Goal: Task Accomplishment & Management: Use online tool/utility

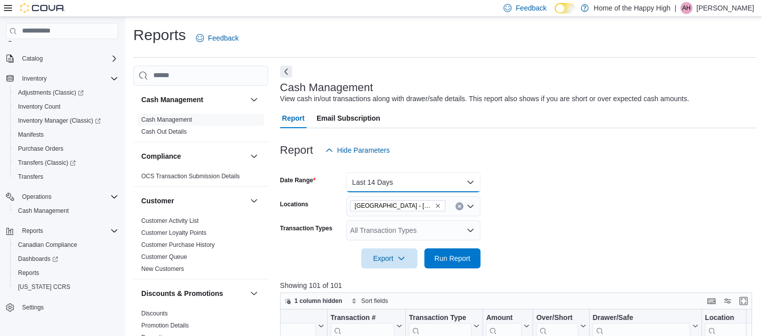
click at [391, 180] on button "Last 14 Days" at bounding box center [413, 182] width 134 height 20
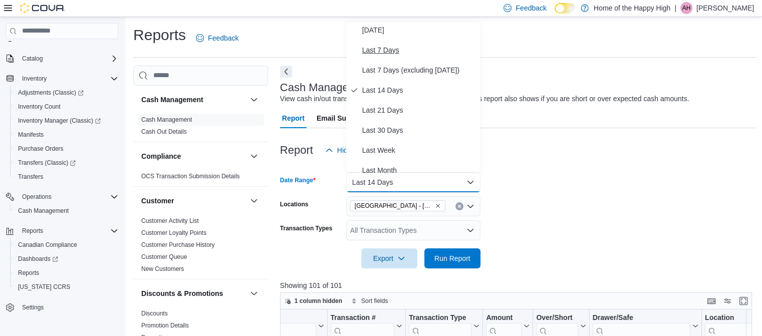
scroll to position [44, 0]
click at [394, 126] on span "Last 30 Days" at bounding box center [419, 128] width 114 height 12
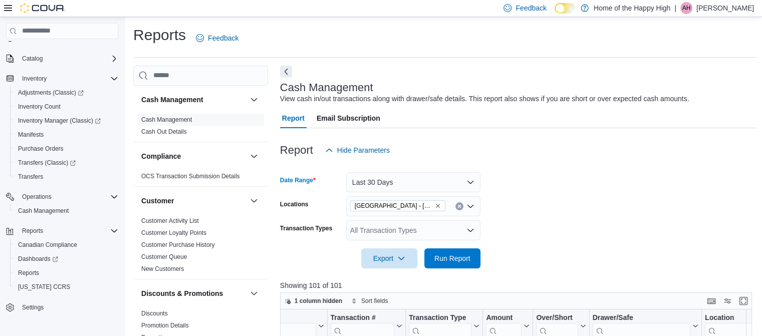
click at [436, 206] on icon "Remove Edmonton - Jackson Heights - Fire & Flower from selection in this group" at bounding box center [438, 206] width 6 height 6
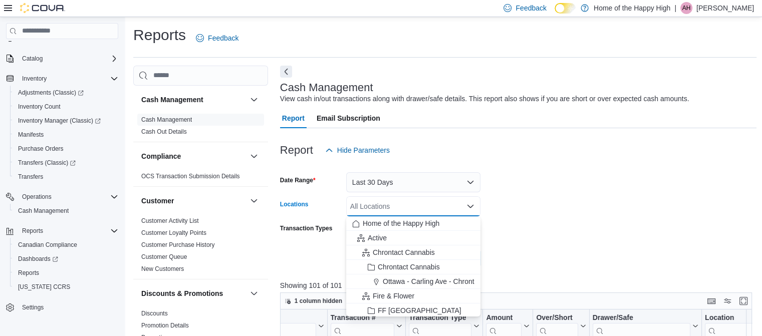
click at [436, 206] on div "All Locations" at bounding box center [413, 206] width 134 height 20
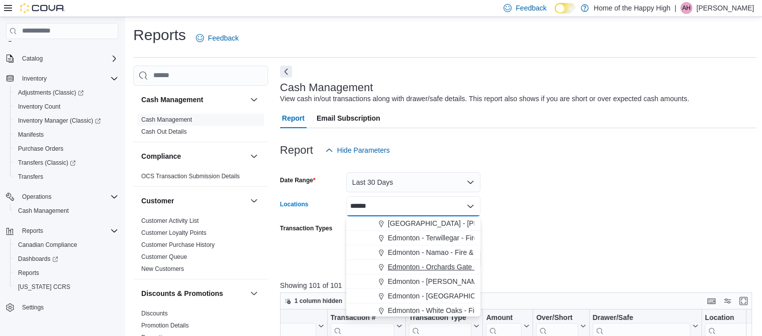
type input "******"
click at [441, 263] on span "Edmonton - Orchards Gate - Fire & Flower" at bounding box center [454, 267] width 132 height 10
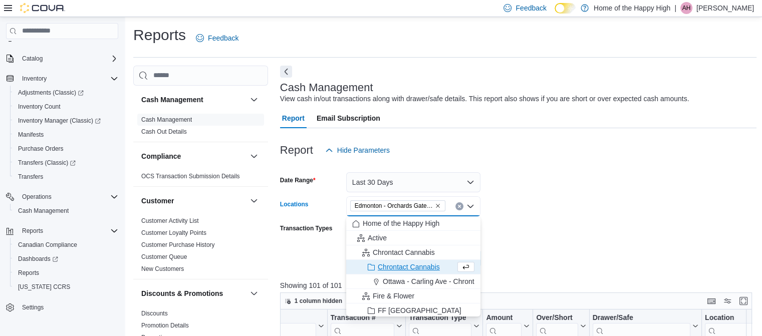
click at [608, 156] on div "Report Hide Parameters" at bounding box center [518, 150] width 477 height 20
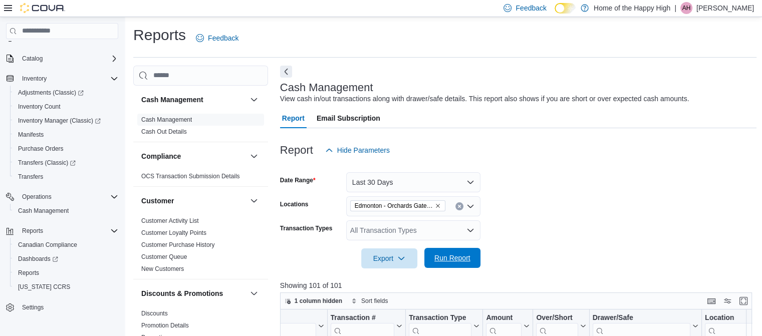
click at [451, 252] on span "Run Report" at bounding box center [452, 258] width 44 height 20
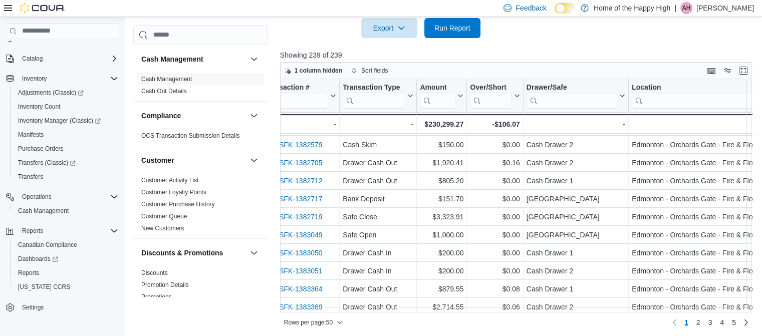
scroll to position [233, 0]
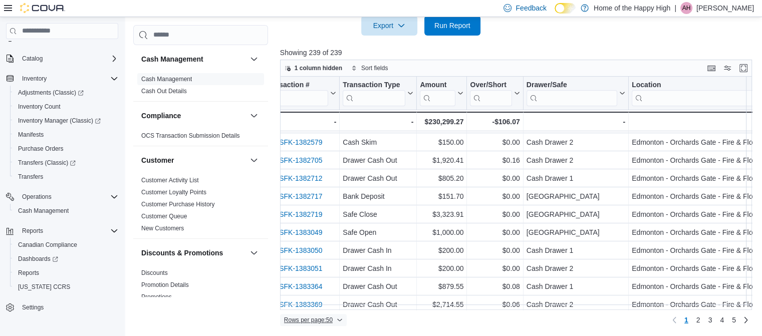
click at [341, 315] on span "Rows per page : 50" at bounding box center [313, 320] width 59 height 12
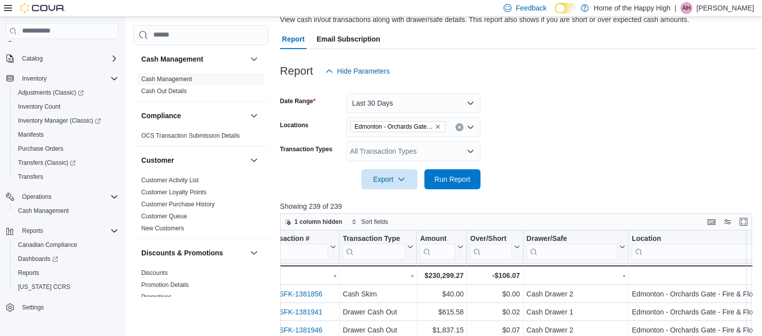
scroll to position [78, 0]
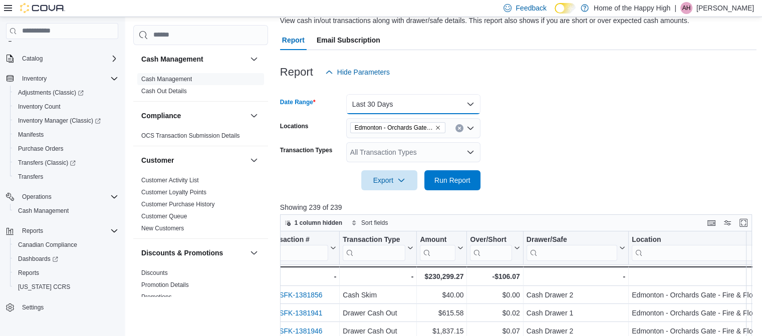
click at [473, 100] on button "Last 30 Days" at bounding box center [413, 104] width 134 height 20
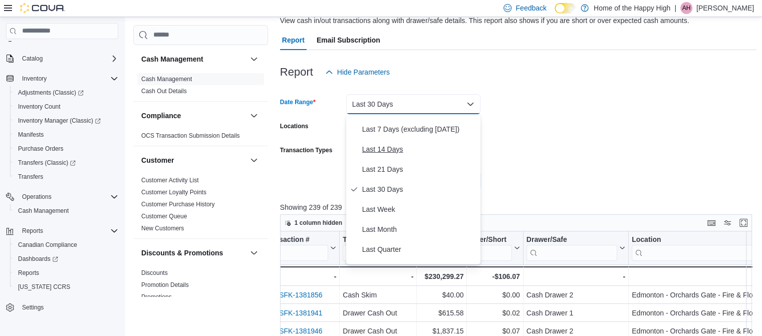
scroll to position [76, 0]
click at [388, 232] on span "Last Month" at bounding box center [419, 229] width 114 height 12
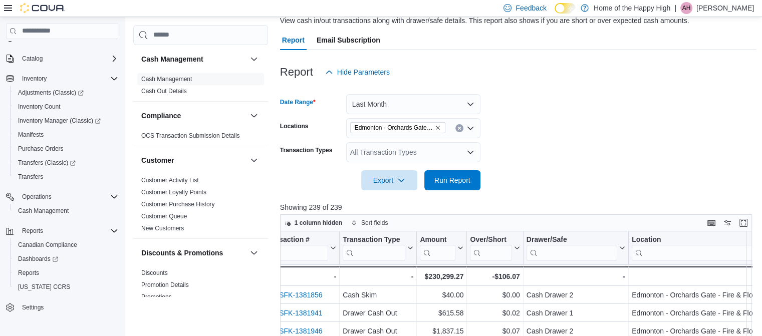
click at [443, 93] on div at bounding box center [518, 88] width 477 height 12
click at [434, 100] on button "Last Month" at bounding box center [413, 104] width 134 height 20
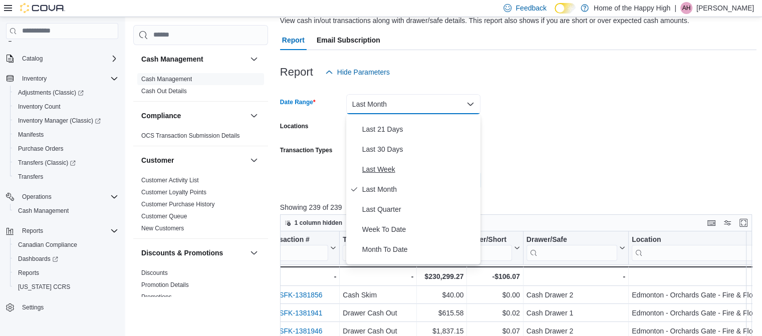
scroll to position [0, 0]
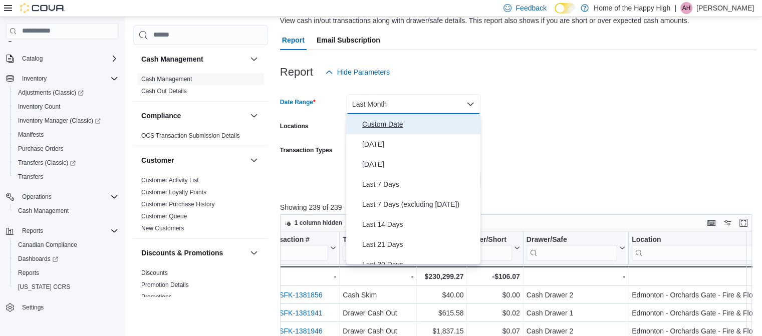
click at [381, 131] on button "Custom Date" at bounding box center [413, 124] width 134 height 20
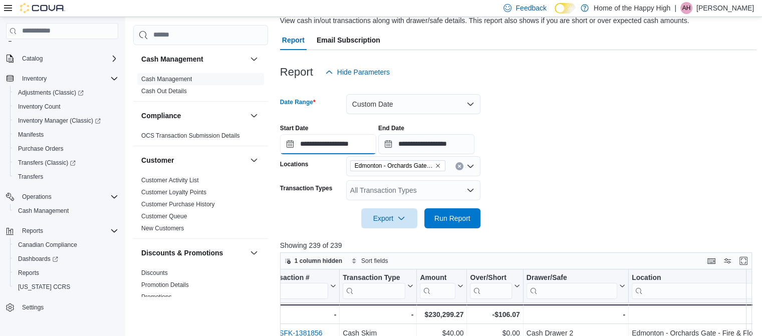
click at [341, 145] on input "**********" at bounding box center [328, 144] width 96 height 20
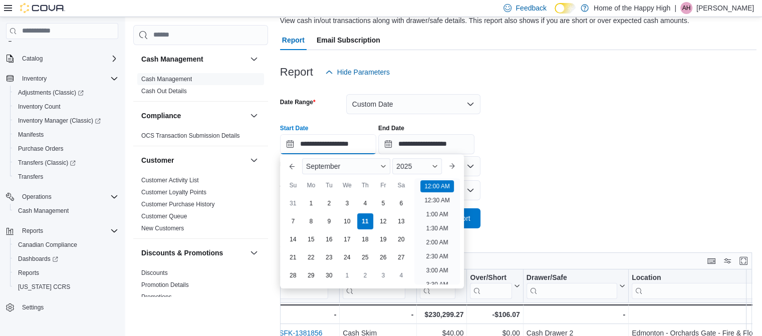
scroll to position [31, 0]
click at [294, 169] on button "Previous Month" at bounding box center [292, 166] width 16 height 16
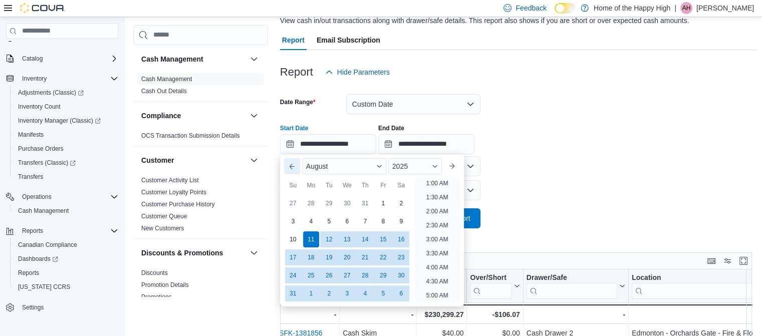
scroll to position [2, 0]
click at [381, 202] on div "1" at bounding box center [383, 203] width 18 height 18
type input "**********"
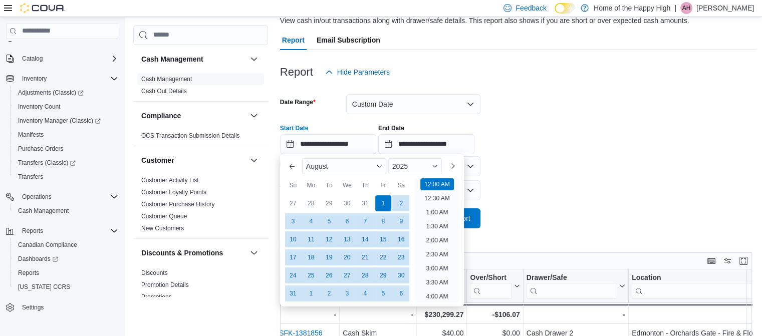
click at [639, 130] on div "**********" at bounding box center [518, 135] width 477 height 38
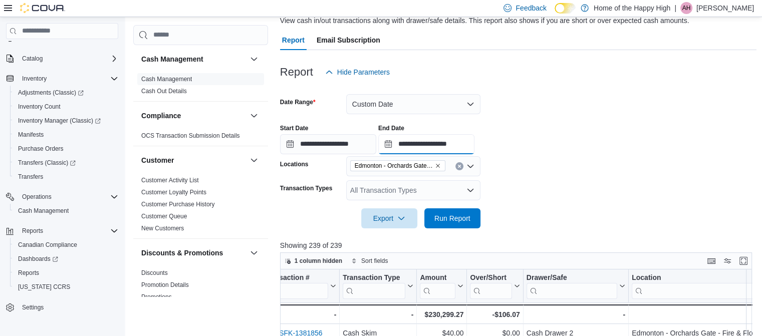
click at [435, 136] on input "**********" at bounding box center [426, 144] width 96 height 20
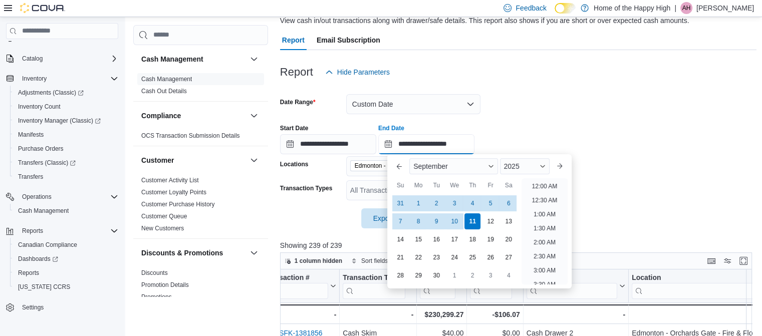
scroll to position [569, 0]
click at [416, 204] on div "1" at bounding box center [419, 203] width 18 height 18
type input "**********"
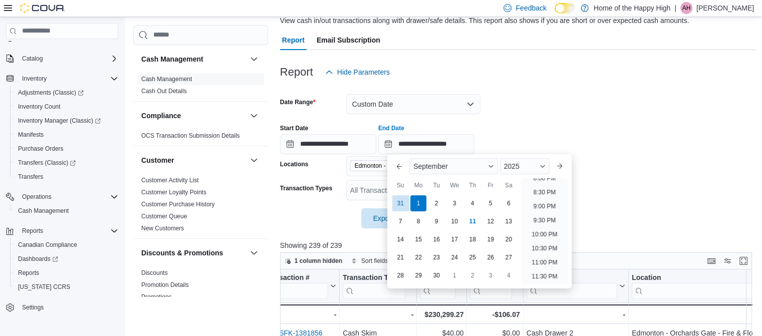
click at [621, 122] on div "**********" at bounding box center [518, 135] width 477 height 38
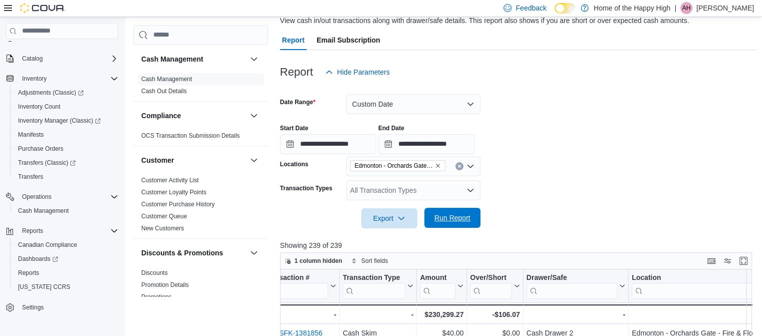
click at [463, 218] on span "Run Report" at bounding box center [452, 218] width 36 height 10
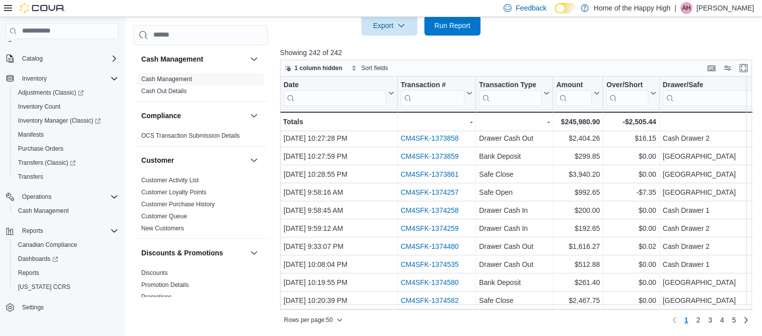
scroll to position [270, 0]
click at [699, 318] on link "2" at bounding box center [698, 320] width 12 height 16
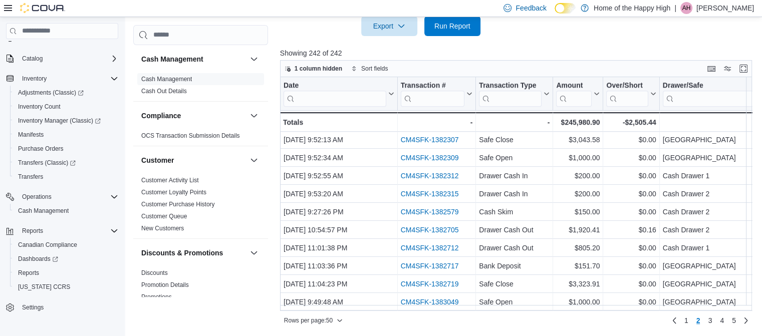
scroll to position [271, 0]
click at [712, 319] on span "3" at bounding box center [709, 320] width 4 height 10
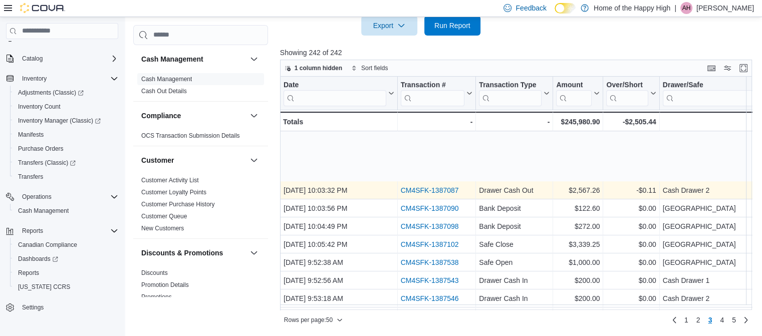
scroll to position [727, 0]
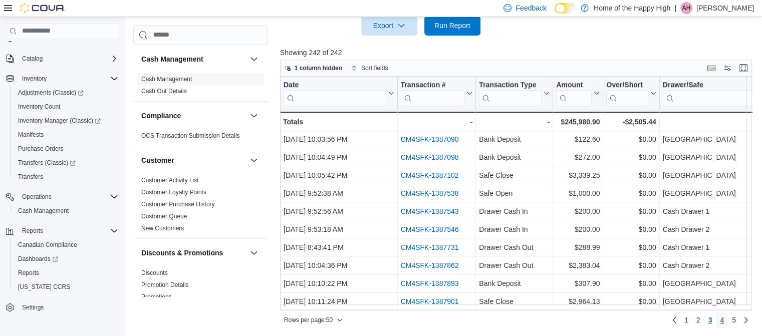
click at [724, 317] on span "4" at bounding box center [722, 320] width 4 height 10
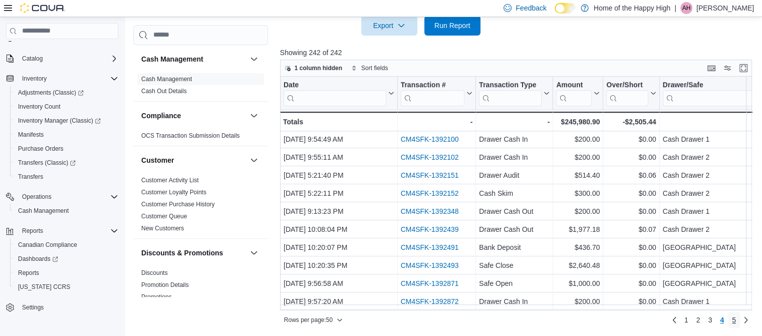
click at [736, 320] on span "5" at bounding box center [734, 320] width 4 height 10
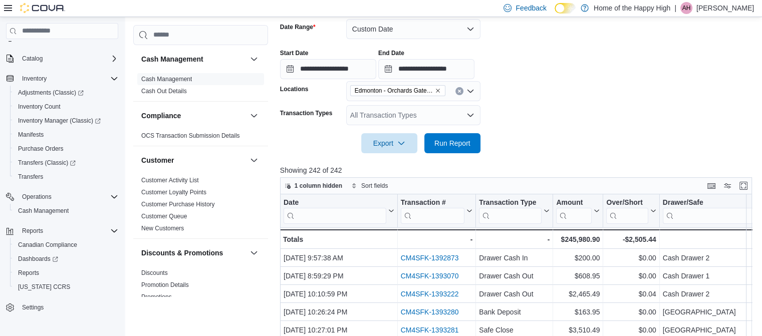
scroll to position [151, 0]
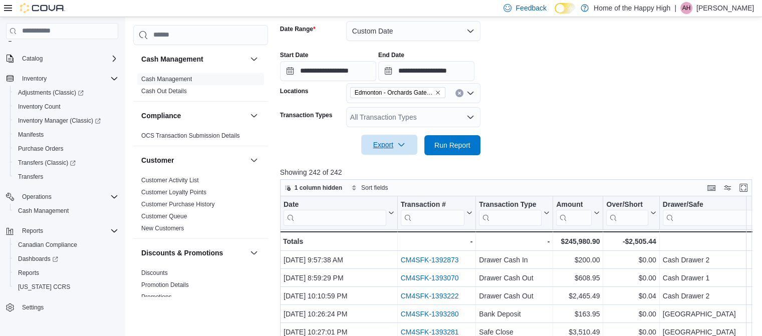
click at [405, 148] on icon "button" at bounding box center [401, 145] width 8 height 8
click at [403, 167] on span "Export to Excel" at bounding box center [390, 165] width 45 height 8
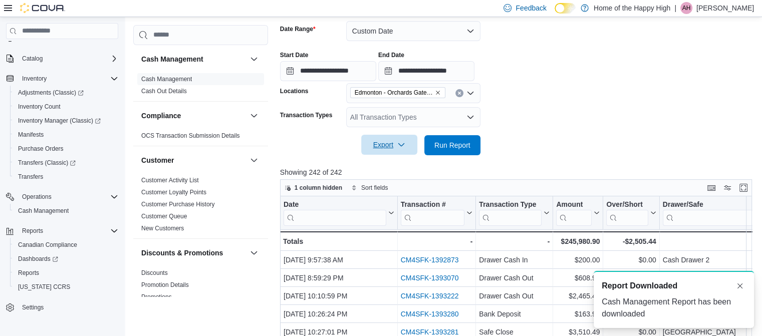
scroll to position [0, 0]
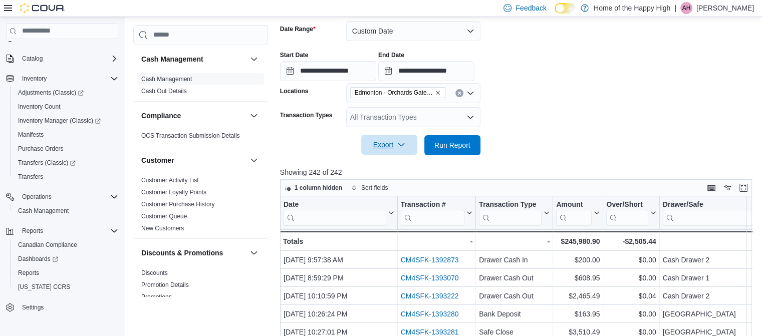
click at [457, 92] on icon "Clear input" at bounding box center [459, 93] width 4 height 4
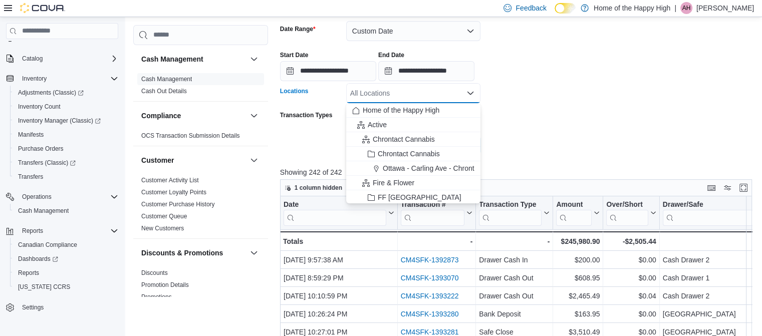
click at [457, 92] on div "All Locations" at bounding box center [413, 93] width 134 height 20
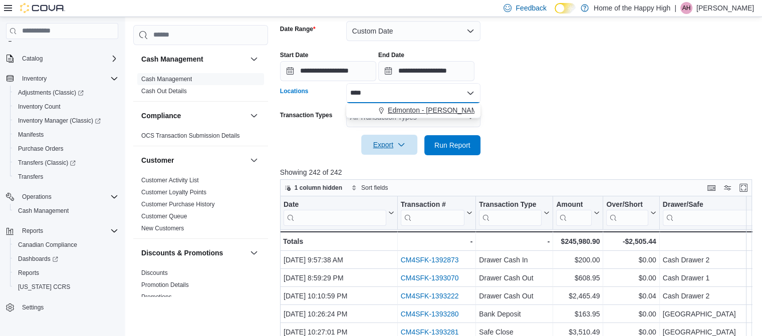
type input "****"
click at [454, 106] on span "Edmonton - [PERSON_NAME] Way - Fire & Flower" at bounding box center [467, 110] width 159 height 10
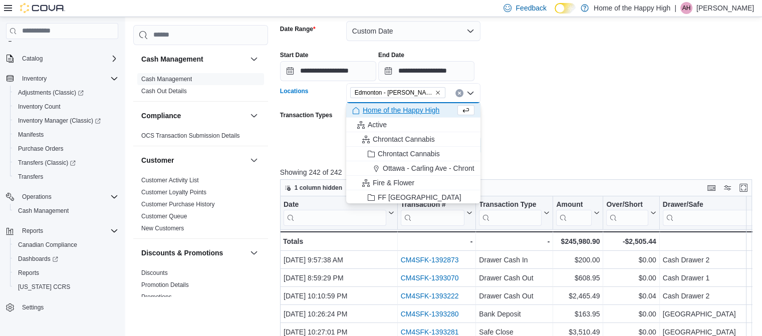
click at [540, 126] on form "**********" at bounding box center [518, 82] width 477 height 146
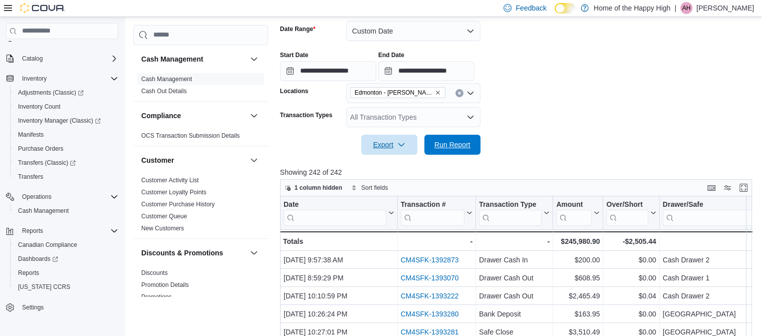
click at [443, 152] on span "Run Report" at bounding box center [452, 145] width 44 height 20
click at [408, 141] on span "Export" at bounding box center [389, 145] width 44 height 20
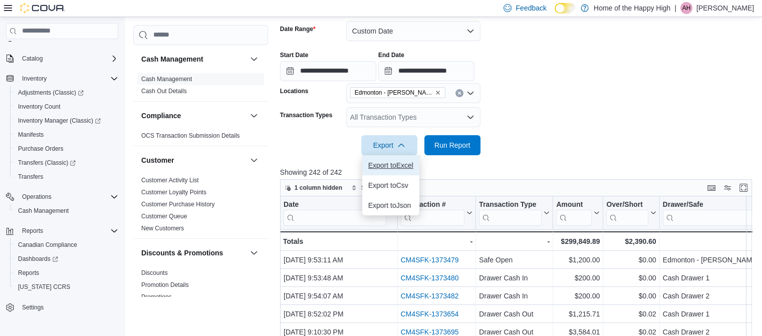
click at [403, 160] on button "Export to Excel" at bounding box center [390, 165] width 57 height 20
click at [602, 147] on form "**********" at bounding box center [518, 82] width 477 height 146
